Goal: Task Accomplishment & Management: Use online tool/utility

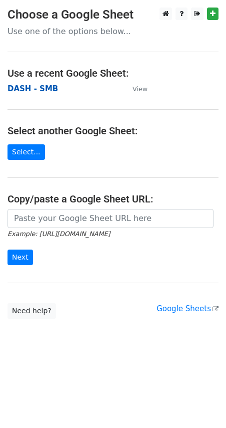
click at [45, 89] on strong "DASH - SMB" at bounding box center [33, 88] width 51 height 9
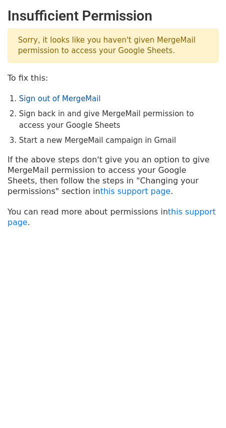
click at [60, 98] on link "Sign out of MergeMail" at bounding box center [60, 98] width 82 height 9
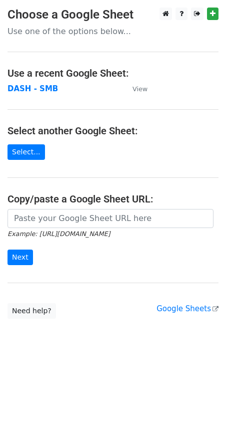
click at [86, 34] on p "Use one of the options below..." at bounding box center [113, 31] width 211 height 11
click at [194, 15] on icon at bounding box center [197, 13] width 7 height 7
click at [69, 96] on main "Choose a Google Sheet Use one of the options below... Use a recent Google Sheet…" at bounding box center [113, 163] width 226 height 311
click at [40, 90] on strong "DASH - SMB" at bounding box center [33, 88] width 51 height 9
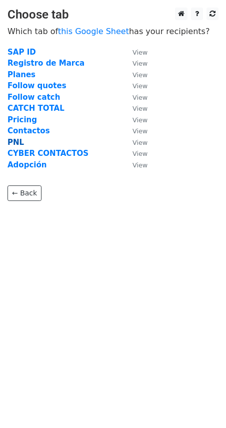
click at [19, 141] on strong "PNL" at bounding box center [16, 142] width 17 height 9
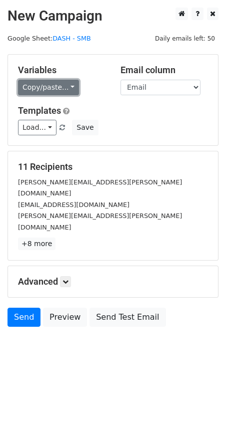
click at [45, 88] on link "Copy/paste..." at bounding box center [48, 88] width 61 height 16
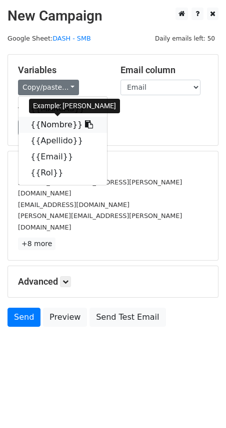
click at [58, 122] on link "{{Nombre}}" at bounding box center [63, 125] width 89 height 16
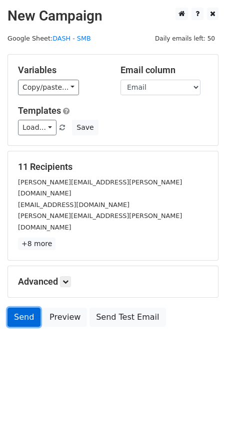
click at [20, 308] on link "Send" at bounding box center [24, 317] width 33 height 19
